Goal: Find specific page/section: Find specific page/section

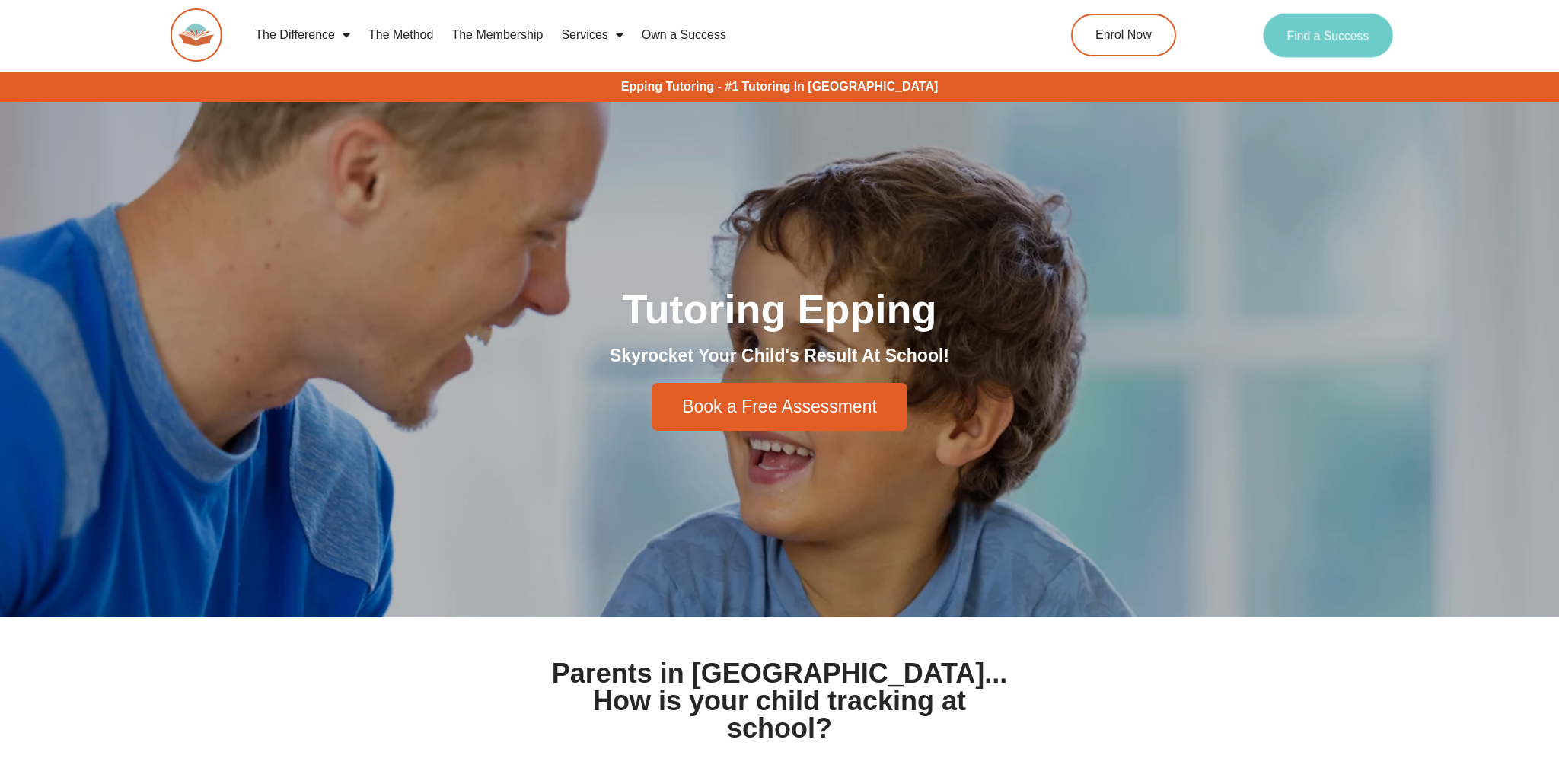
click at [1357, 31] on span "Find a Success" at bounding box center [1329, 35] width 82 height 12
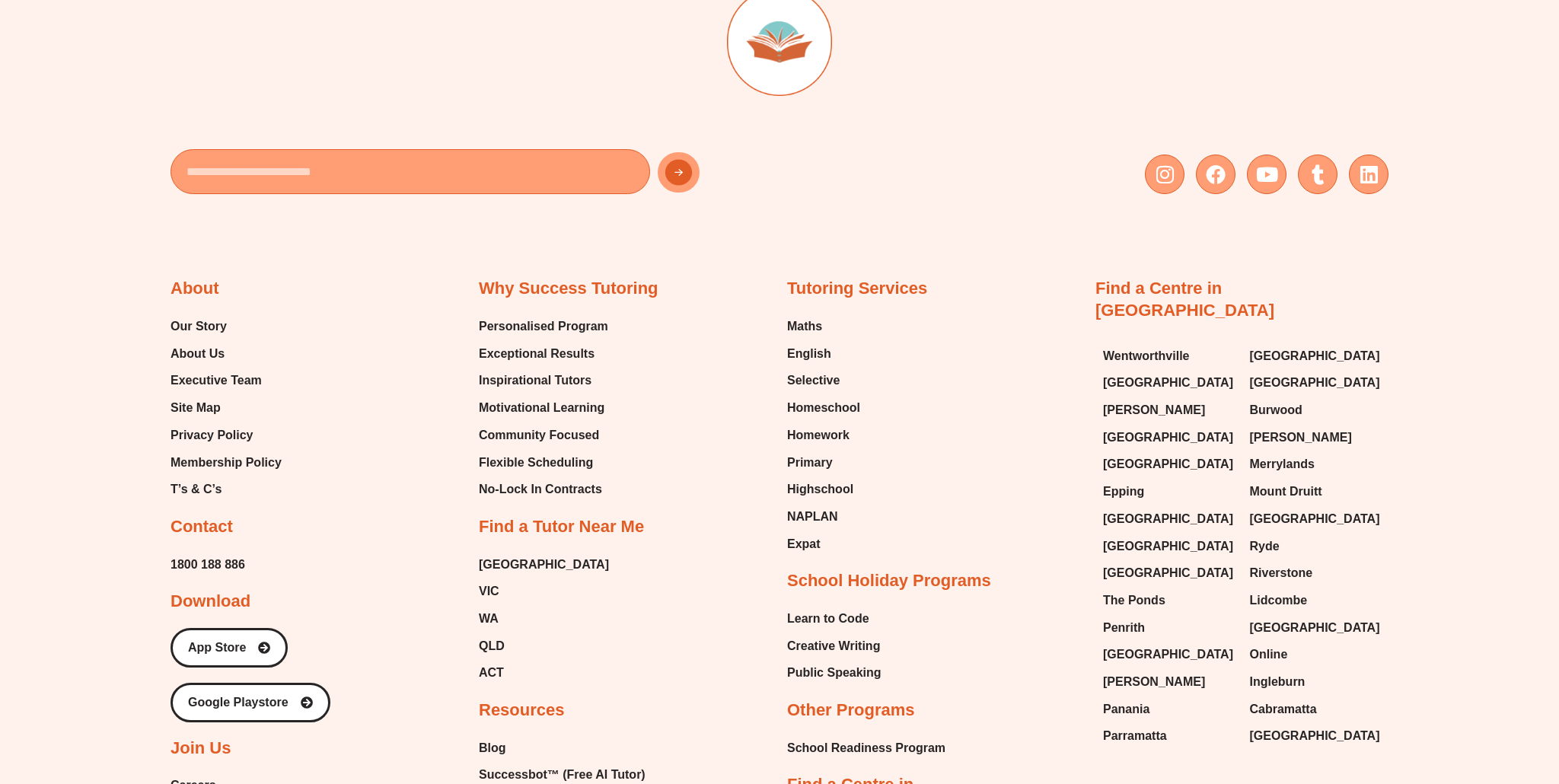
scroll to position [6843, 0]
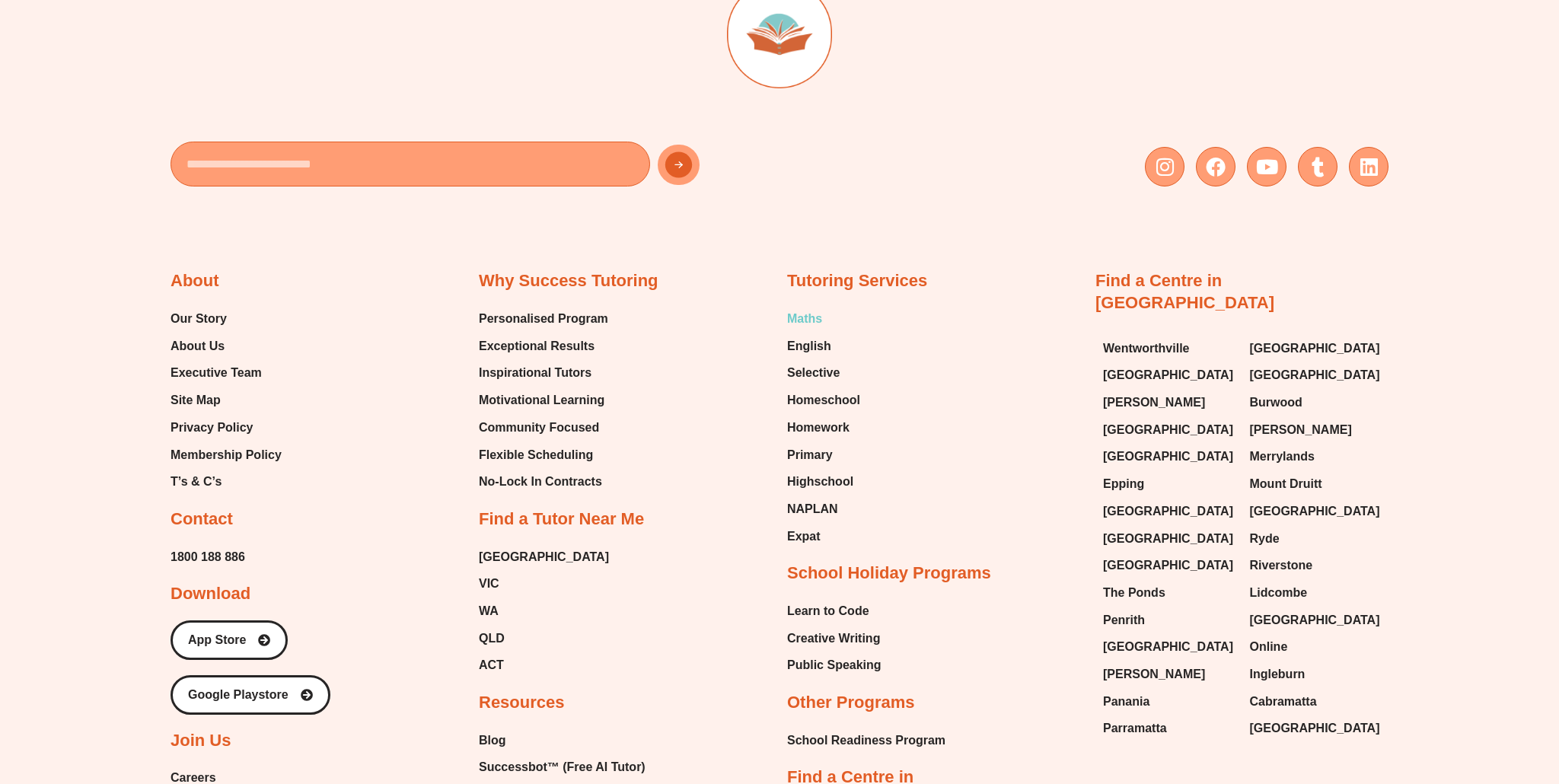
click at [805, 316] on span "Maths" at bounding box center [804, 319] width 35 height 23
